Goal: Feedback & Contribution: Submit feedback/report problem

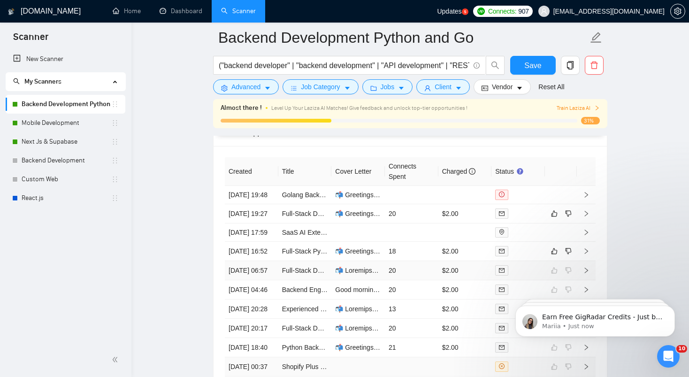
scroll to position [2420, 0]
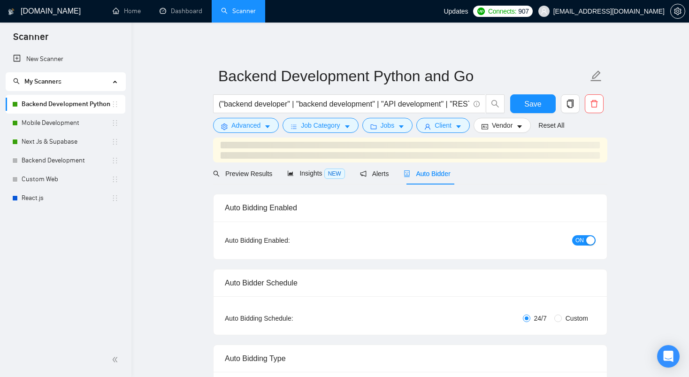
checkbox input "true"
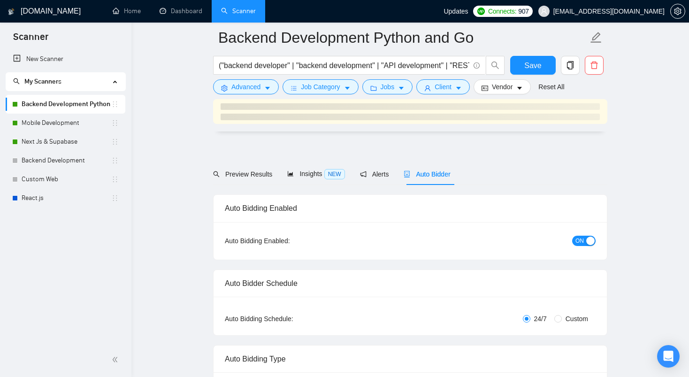
checkbox input "true"
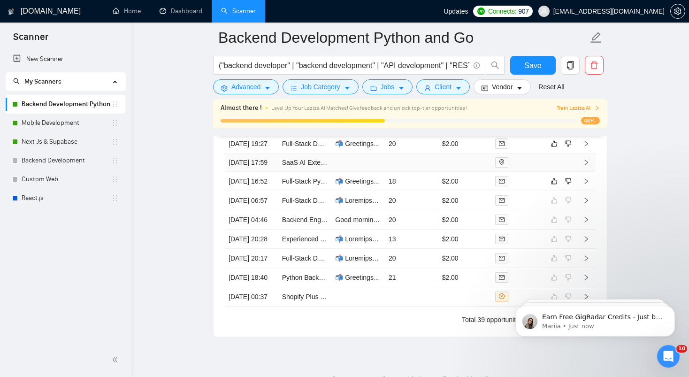
scroll to position [2490, 0]
click at [419, 192] on td "18" at bounding box center [411, 182] width 53 height 19
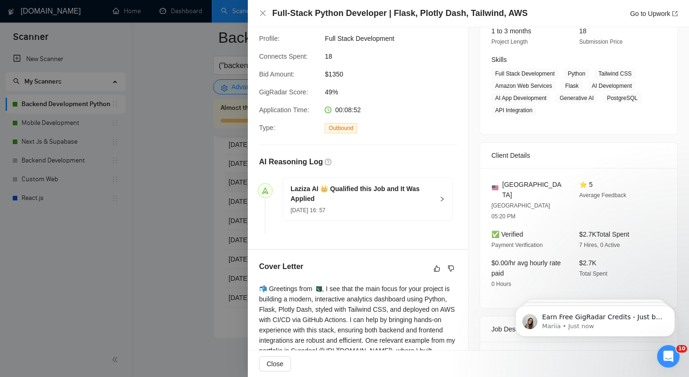
scroll to position [217, 0]
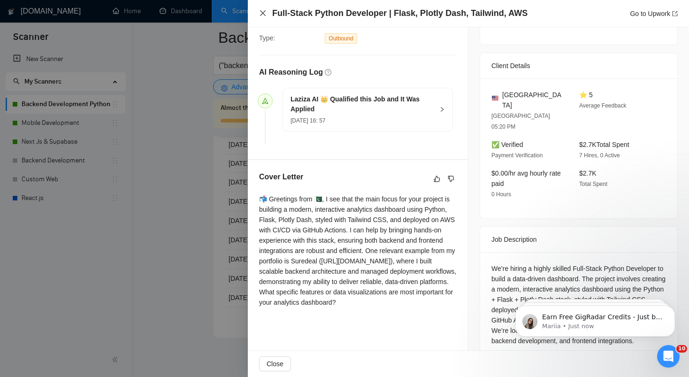
click at [263, 13] on icon "close" at bounding box center [263, 13] width 6 height 6
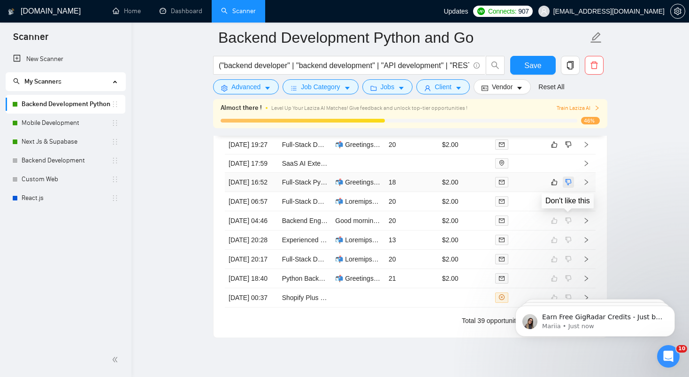
click at [566, 186] on icon "dislike" at bounding box center [568, 182] width 7 height 8
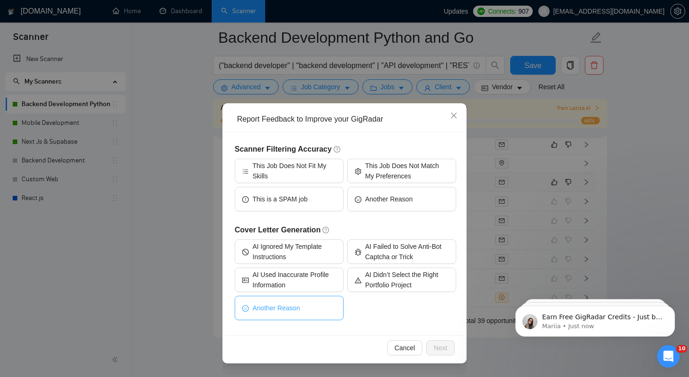
click at [286, 309] on span "Another Reason" at bounding box center [275, 308] width 47 height 10
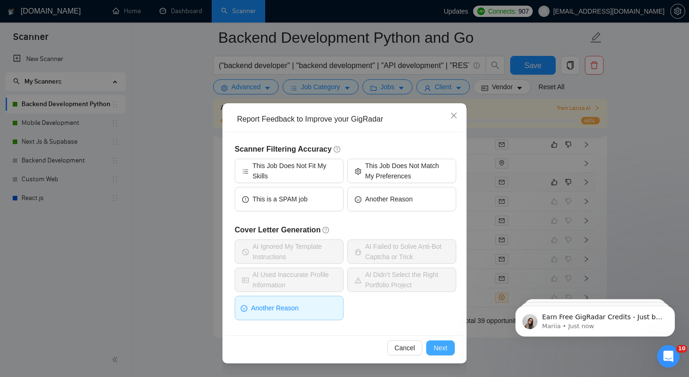
click at [443, 351] on span "Next" at bounding box center [440, 347] width 14 height 10
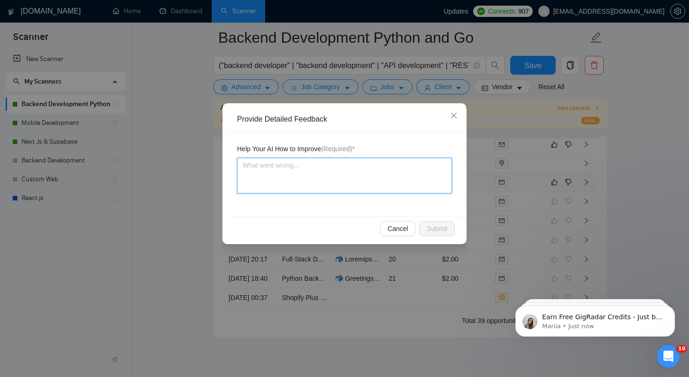
click at [303, 185] on textarea at bounding box center [344, 176] width 215 height 36
type textarea "A"
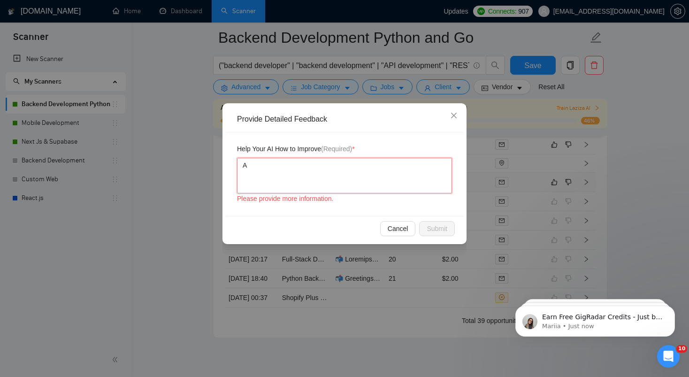
type textarea "AI"
type textarea "A"
type textarea "C"
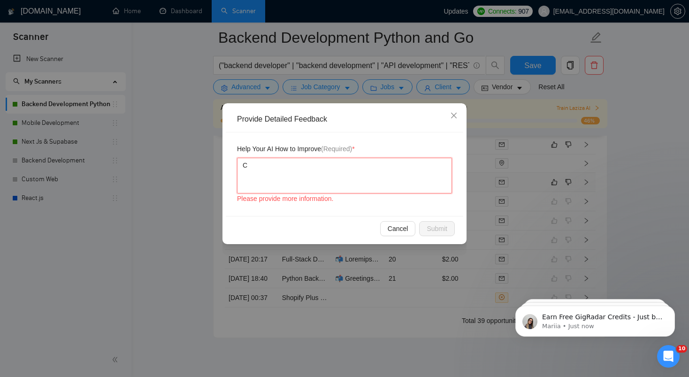
type textarea "Co"
type textarea "Cov"
type textarea "Cove"
type textarea "Cover"
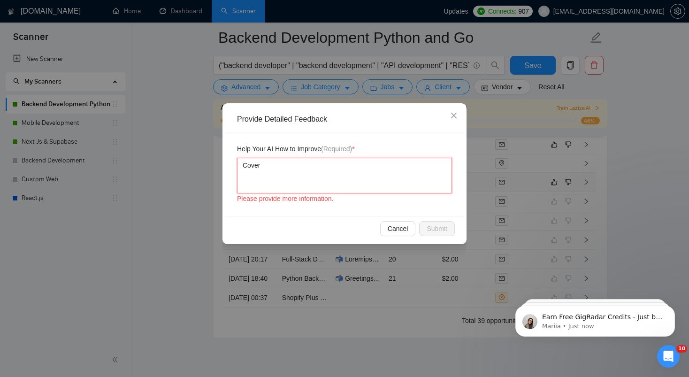
type textarea "Cover l"
type textarea "Cover le"
type textarea "Cover let"
type textarea "Cover lett"
type textarea "Cover lette"
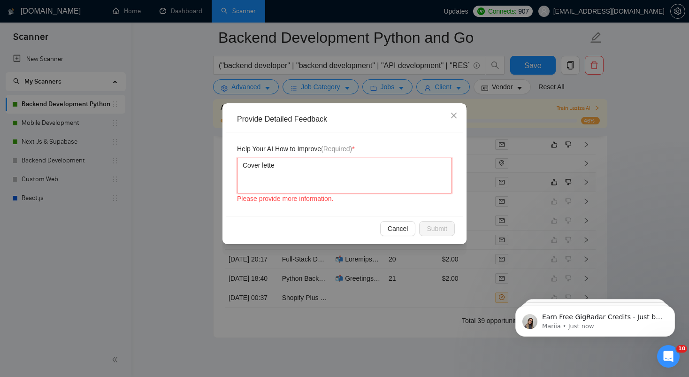
type textarea "Cover letter"
type textarea "Cover letter f"
type textarea "Cover letter fe"
type textarea "Cover letter fee"
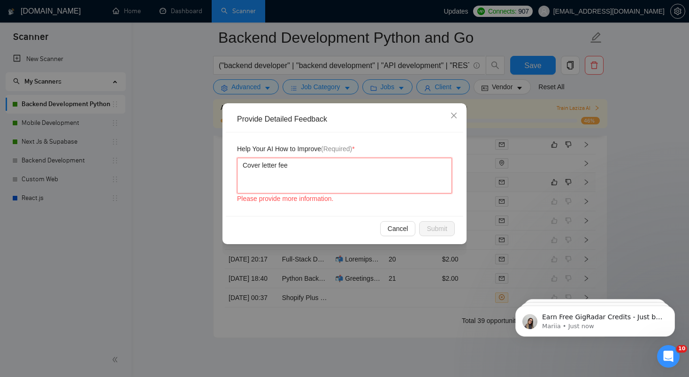
type textarea "Cover letter feel"
type textarea "Cover letter feels"
type textarea "Cover letter feels v"
type textarea "Cover letter feels ve"
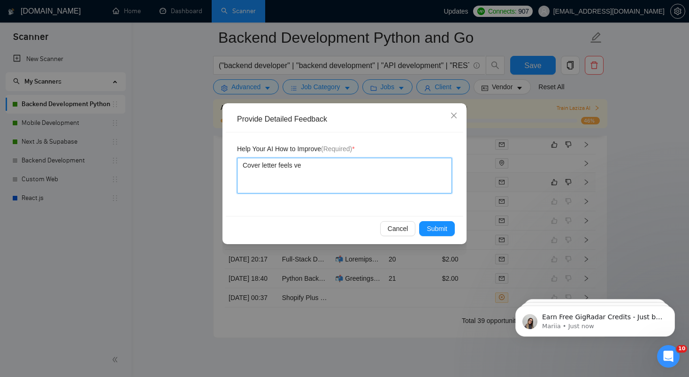
type textarea "Cover letter feels ver"
type textarea "Cover letter feels very"
type textarea "Cover letter feels very c"
type textarea "Cover letter feels very co"
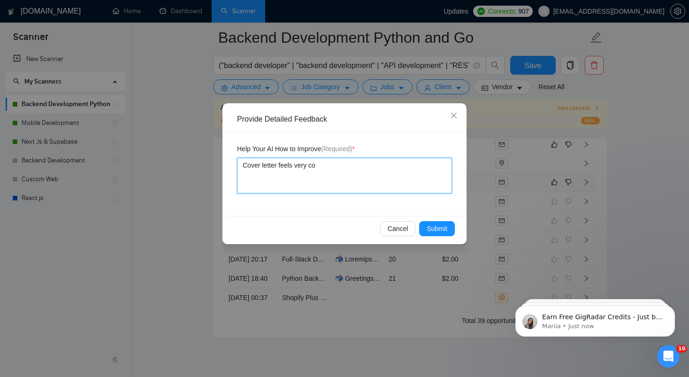
type textarea "Cover letter feels very con"
type textarea "Cover letter feels very conj"
type textarea "Cover letter feels very conju"
type textarea "Cover letter feels very conjus"
type textarea "Cover letter feels very conjust"
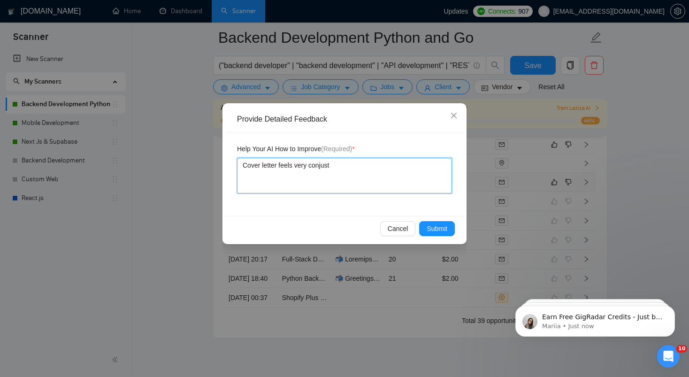
type textarea "Cover letter feels very conjuste"
type textarea "Cover letter feels very conjusted"
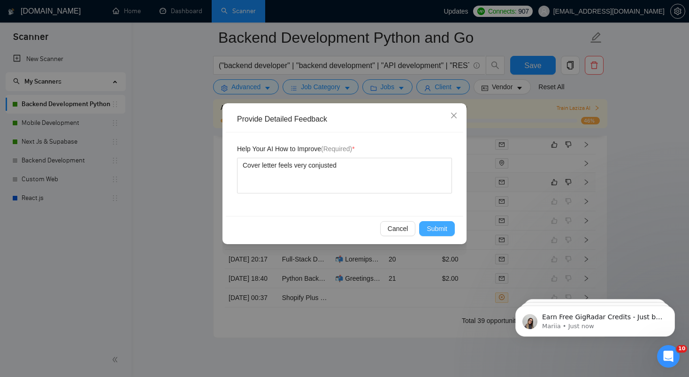
click at [432, 227] on span "Submit" at bounding box center [436, 228] width 21 height 10
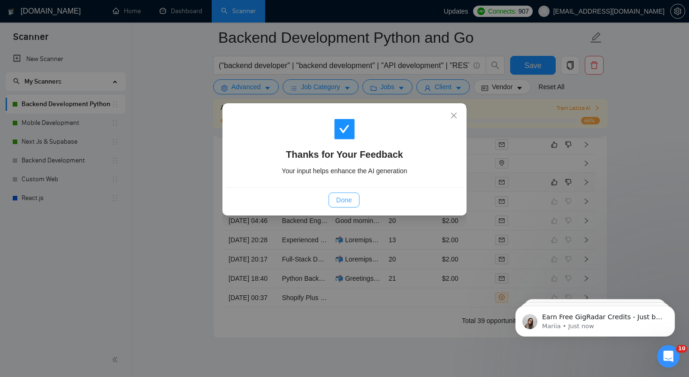
click at [350, 201] on span "Done" at bounding box center [343, 200] width 15 height 10
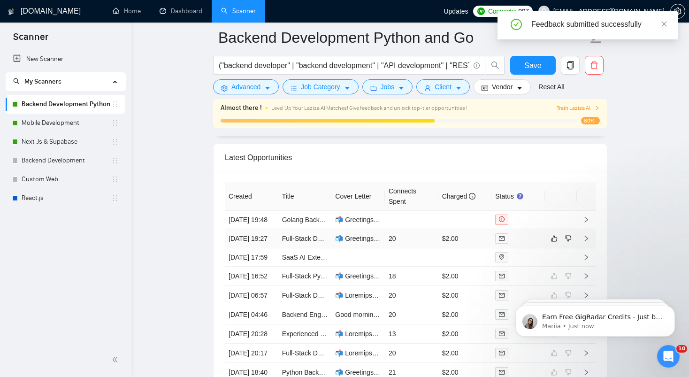
scroll to position [2438, 0]
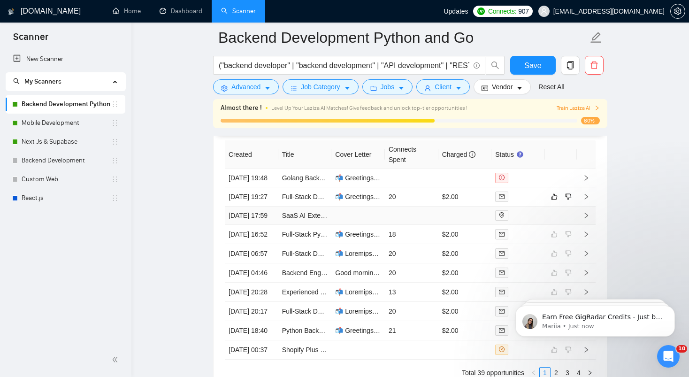
click at [420, 225] on td at bounding box center [411, 215] width 53 height 18
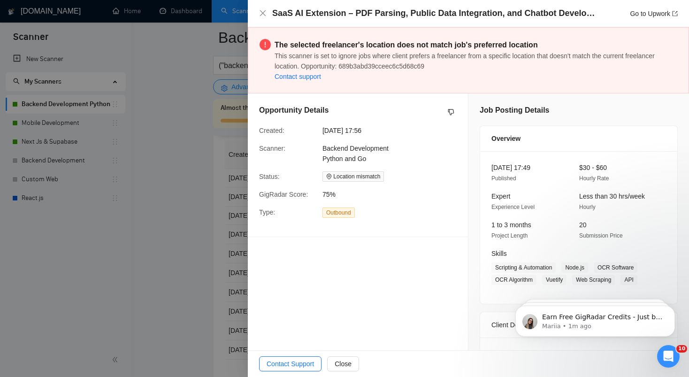
click at [266, 16] on div "SaaS AI Extension – PDF Parsing, Public Data Integration, and Chatbot Developme…" at bounding box center [468, 14] width 418 height 12
click at [260, 15] on icon "close" at bounding box center [263, 13] width 8 height 8
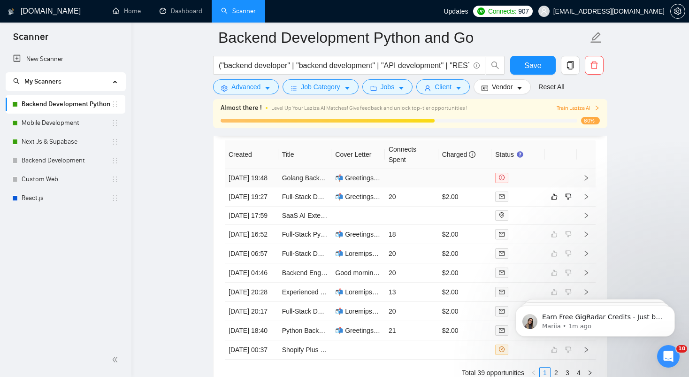
click at [425, 175] on td at bounding box center [411, 178] width 53 height 18
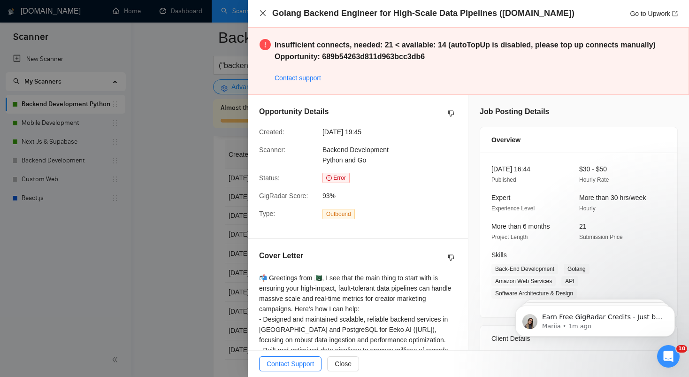
click at [262, 15] on icon "close" at bounding box center [263, 13] width 8 height 8
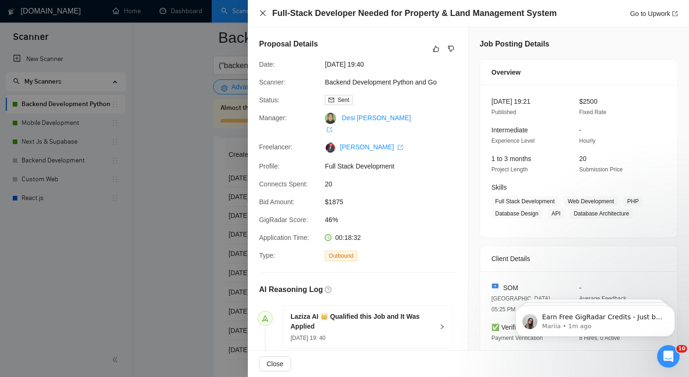
click at [261, 13] on icon "close" at bounding box center [263, 13] width 8 height 8
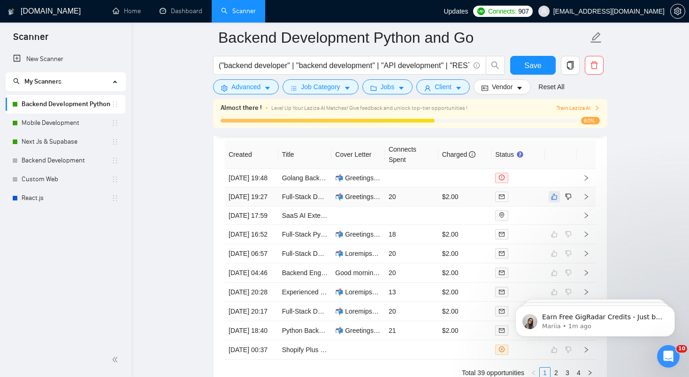
click at [553, 199] on icon "like" at bounding box center [554, 196] width 6 height 6
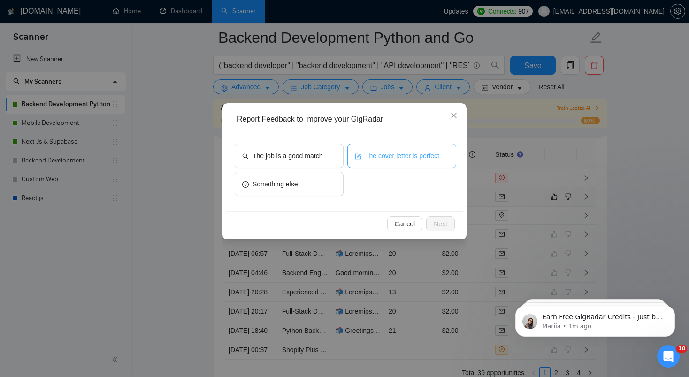
click at [369, 151] on span "The cover letter is perfect" at bounding box center [402, 156] width 74 height 10
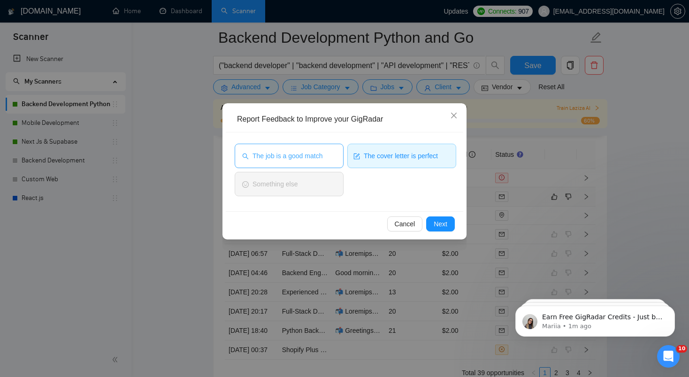
click at [318, 154] on span "The job is a good match" at bounding box center [287, 156] width 70 height 10
click at [440, 224] on span "Next" at bounding box center [440, 224] width 14 height 10
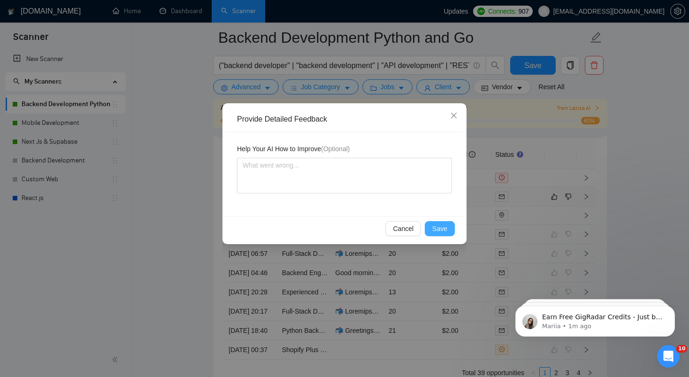
click at [432, 229] on button "Save" at bounding box center [440, 228] width 30 height 15
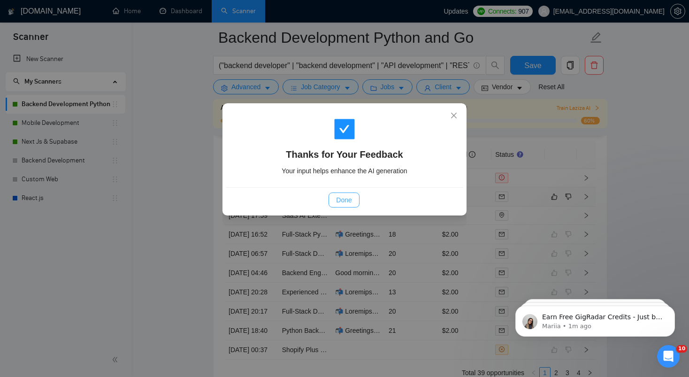
click at [347, 197] on span "Done" at bounding box center [343, 200] width 15 height 10
